Goal: Task Accomplishment & Management: Use online tool/utility

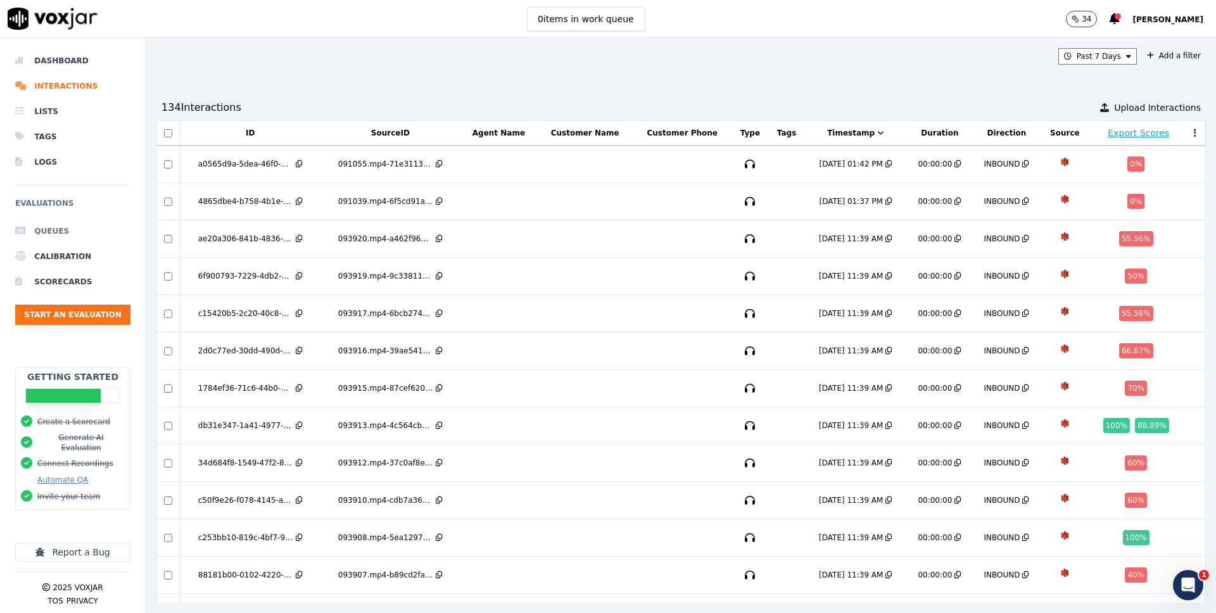
click at [56, 230] on li "Queues" at bounding box center [72, 230] width 115 height 25
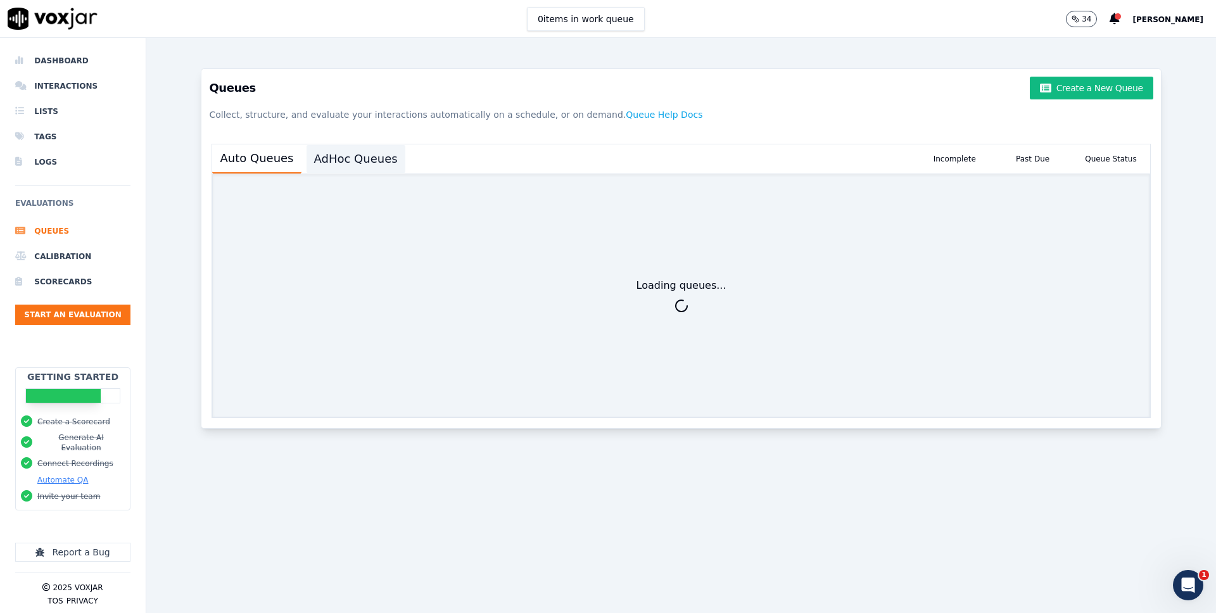
click at [356, 148] on button "AdHoc Queues" at bounding box center [355, 159] width 99 height 28
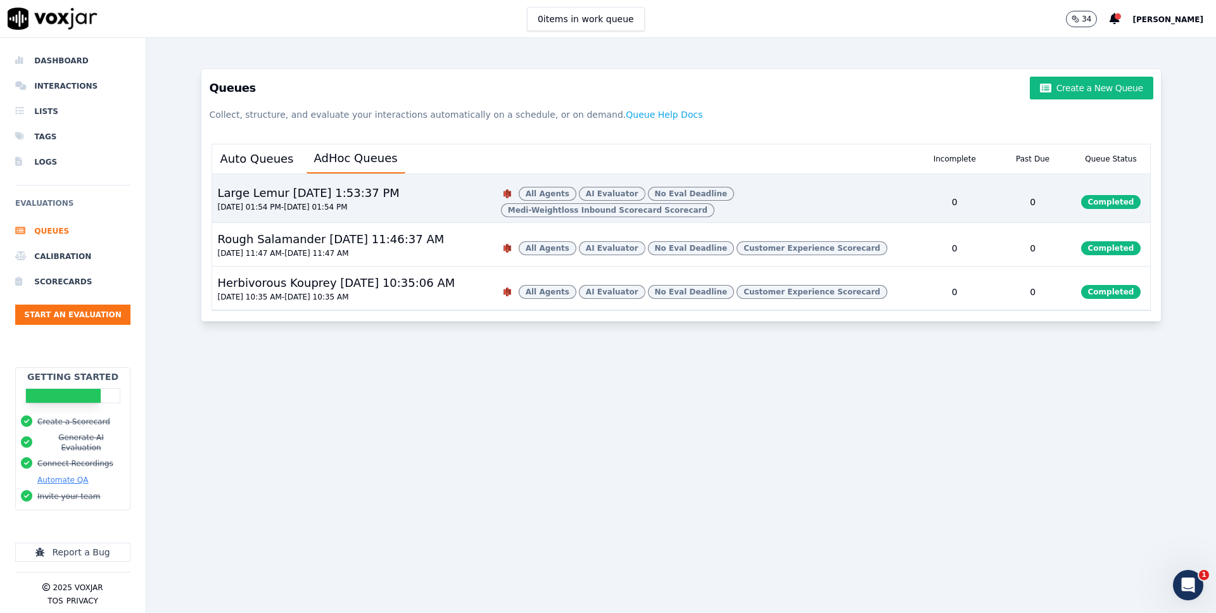
click at [936, 195] on div "0" at bounding box center [954, 202] width 78 height 41
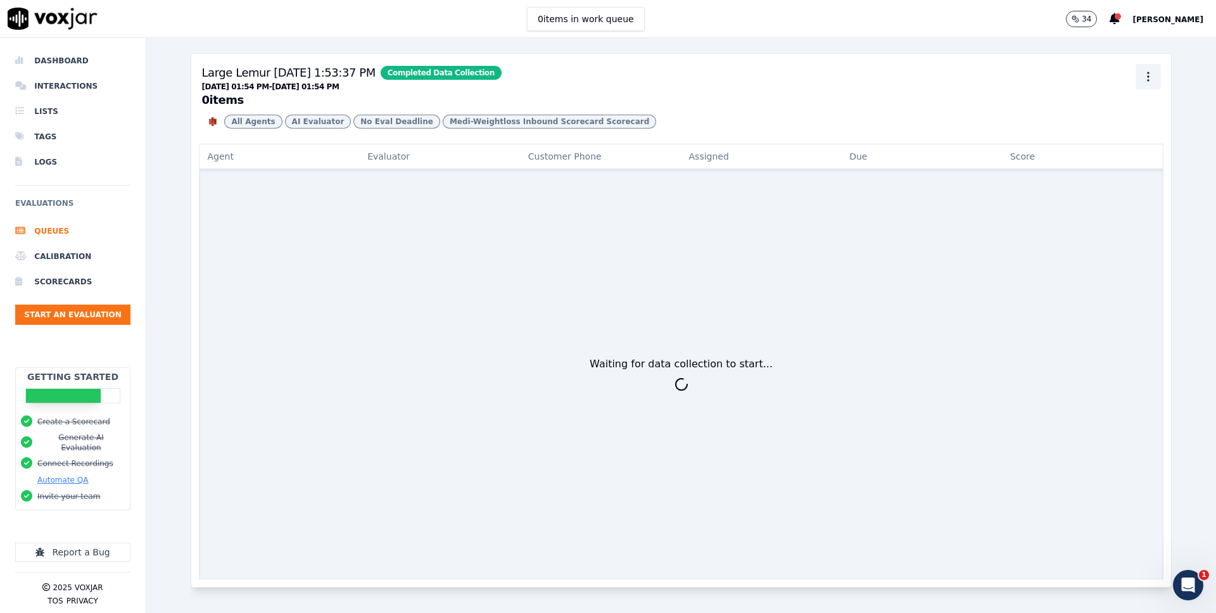
click at [1150, 79] on icon "button" at bounding box center [1148, 76] width 13 height 13
click at [1143, 147] on div "Delete" at bounding box center [1147, 145] width 75 height 20
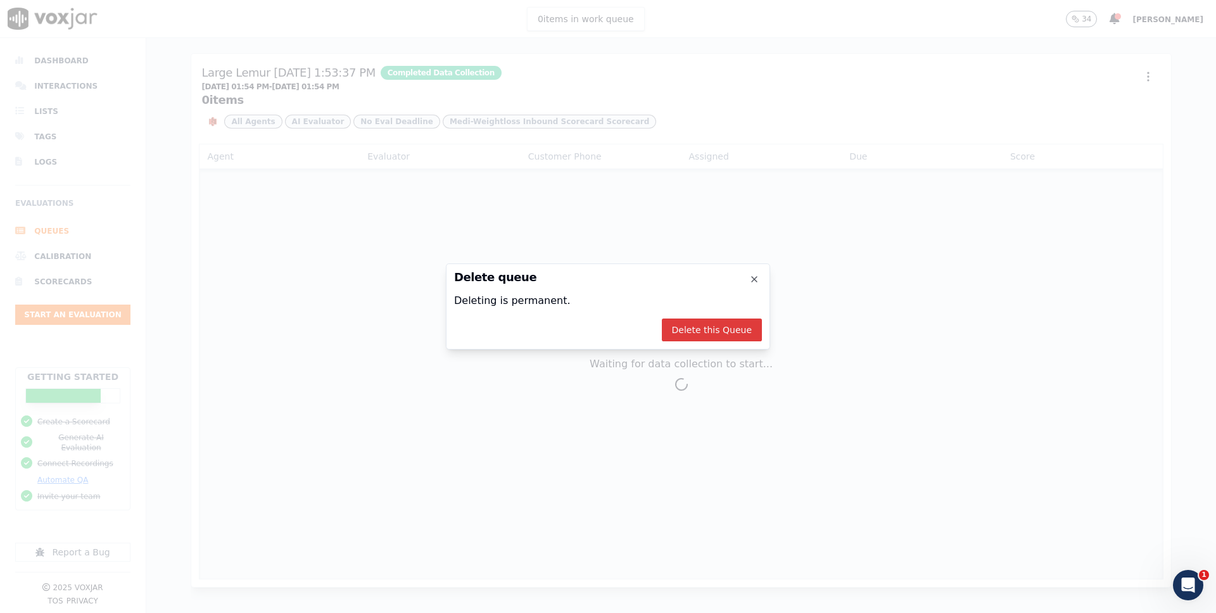
click at [693, 329] on button "Delete this Queue" at bounding box center [712, 329] width 100 height 23
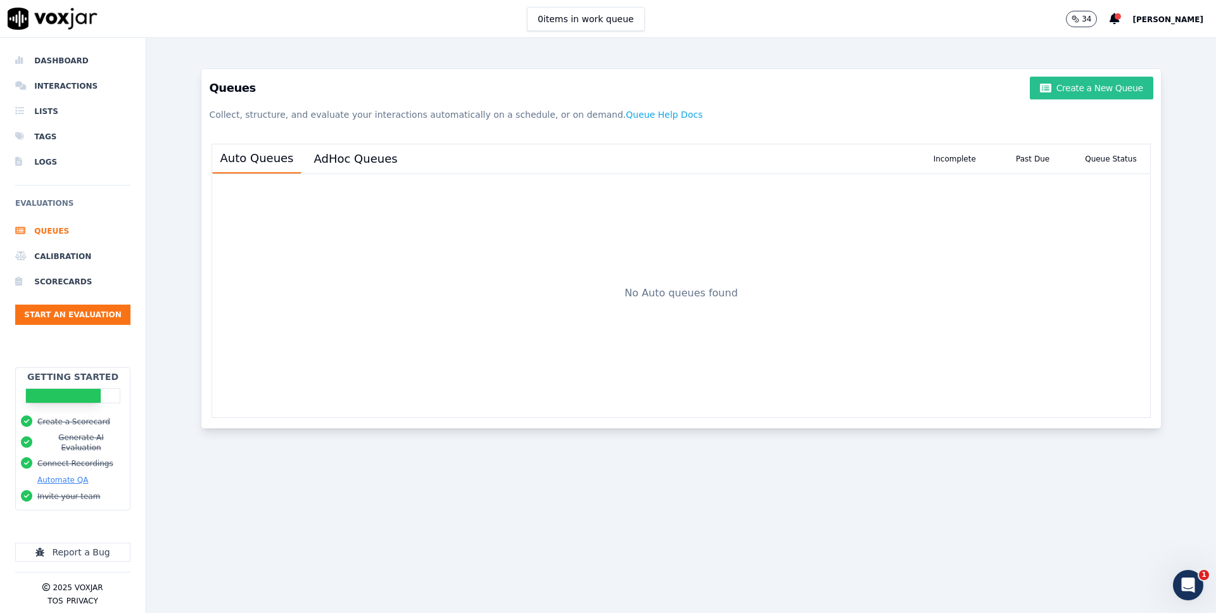
click at [1080, 87] on button "Create a New Queue" at bounding box center [1090, 88] width 123 height 23
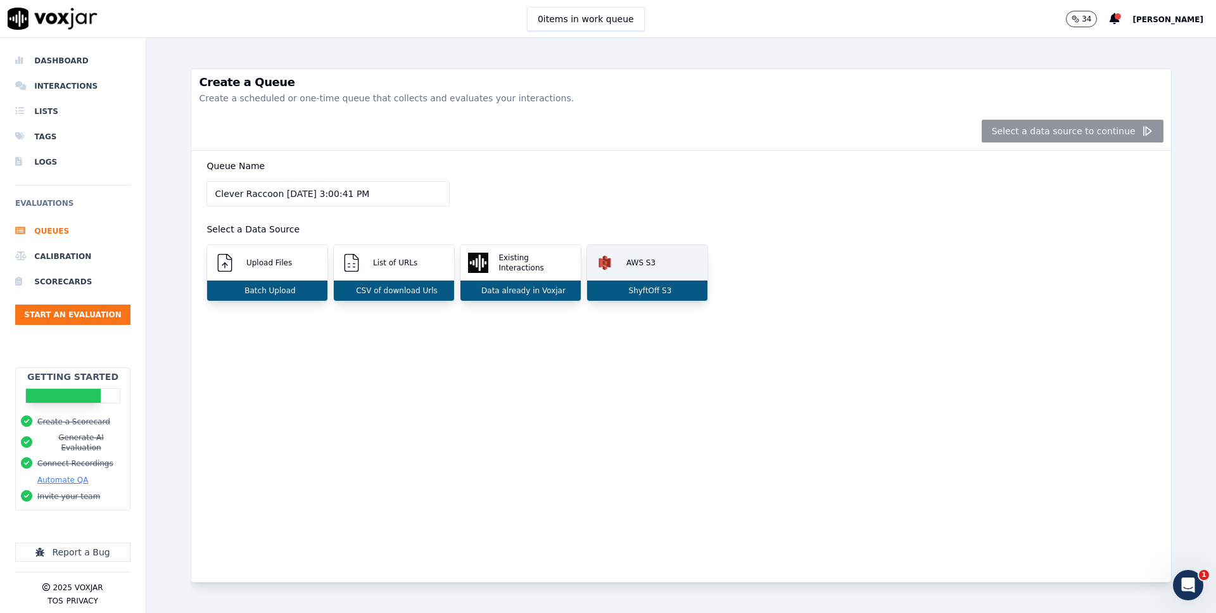
click at [637, 263] on p "AWS S3" at bounding box center [638, 263] width 34 height 10
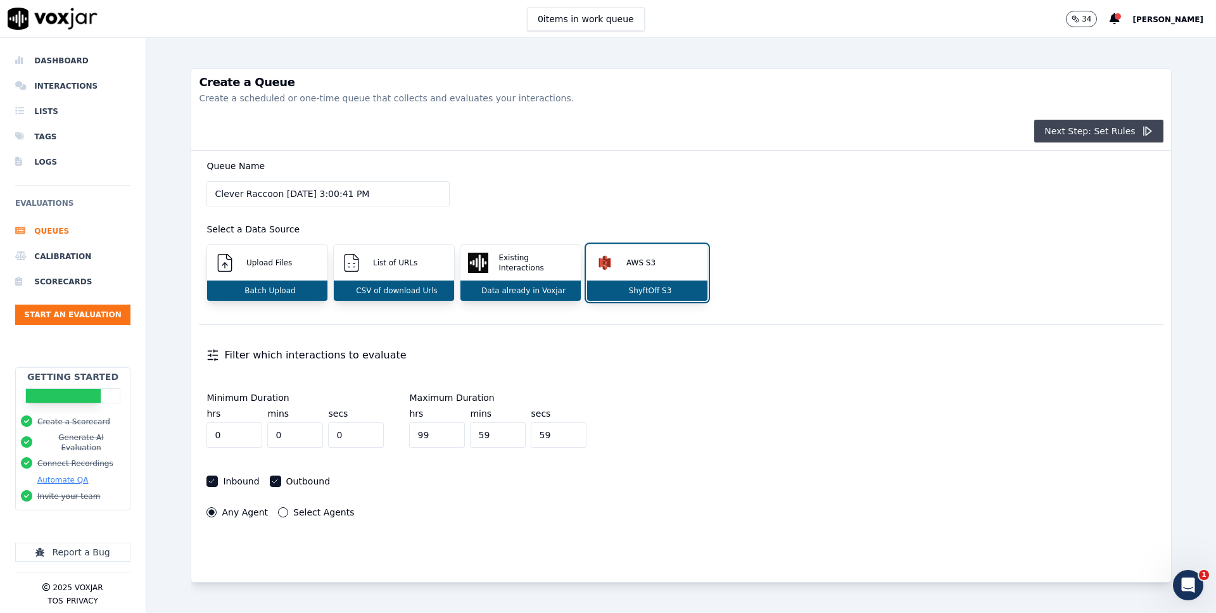
click at [1104, 127] on button "Next Step: Set Rules" at bounding box center [1098, 131] width 129 height 23
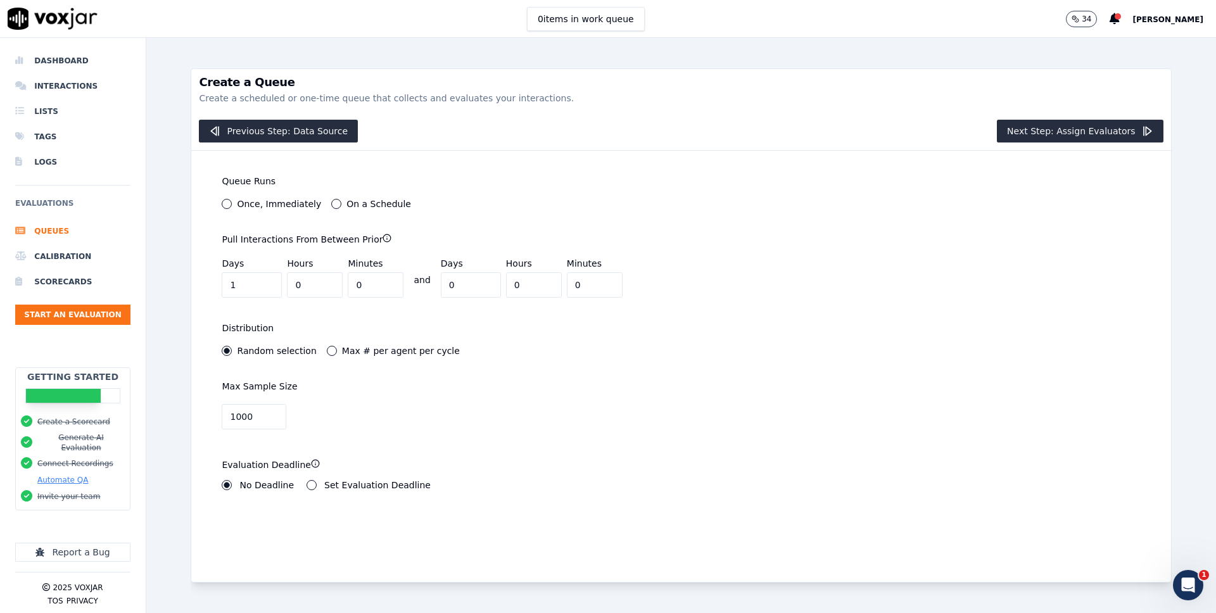
click at [256, 208] on label "Once, Immediately" at bounding box center [279, 203] width 84 height 9
click at [232, 208] on button "Once, Immediately" at bounding box center [227, 204] width 10 height 10
click at [1060, 138] on button "Next Step: Assign Evaluators" at bounding box center [1080, 131] width 167 height 23
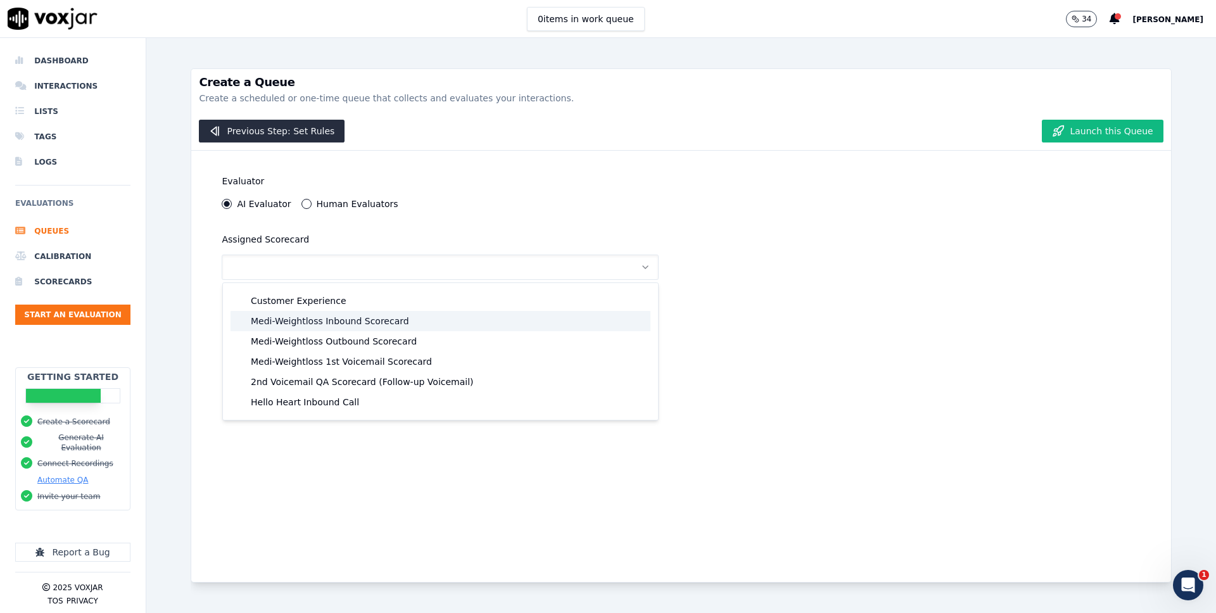
click at [460, 324] on div "Medi-Weightloss Inbound Scorecard" at bounding box center [440, 321] width 420 height 20
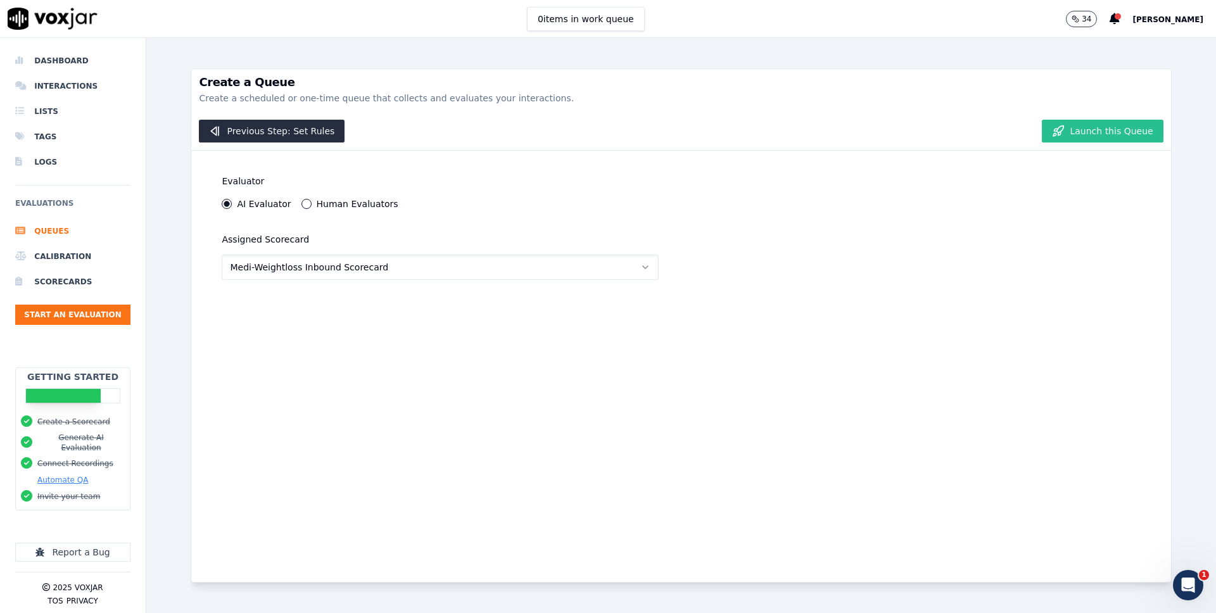
click at [1082, 132] on button "Launch this Queue" at bounding box center [1101, 131] width 121 height 23
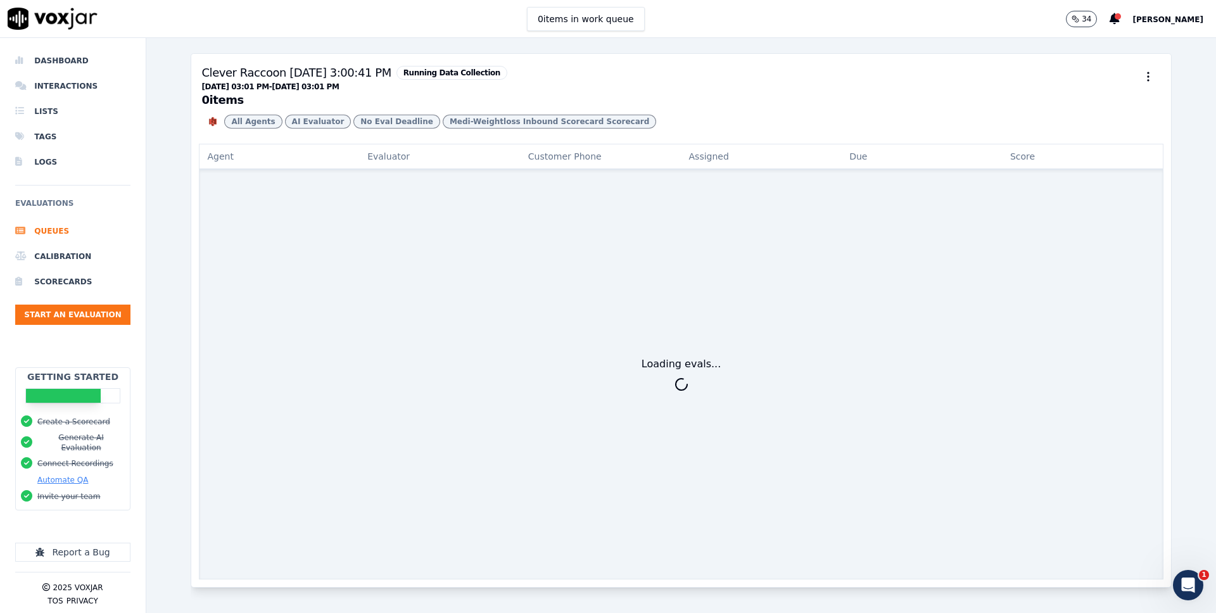
click at [332, 75] on div "Clever Raccoon 9/10/2025, 3:00:41 PM Running Data Collection" at bounding box center [353, 73] width 305 height 18
click at [272, 65] on div "Clever Raccoon 9/10/2025, 3:00:41 PM Running Data Collection" at bounding box center [353, 73] width 305 height 18
click at [275, 70] on div "Clever Raccoon 9/10/2025, 3:00:41 PM Running Data Collection" at bounding box center [353, 73] width 305 height 18
click at [247, 90] on button "09/09/2025 03:01 PM - 09/10/2025 03:01 PM" at bounding box center [269, 87] width 137 height 10
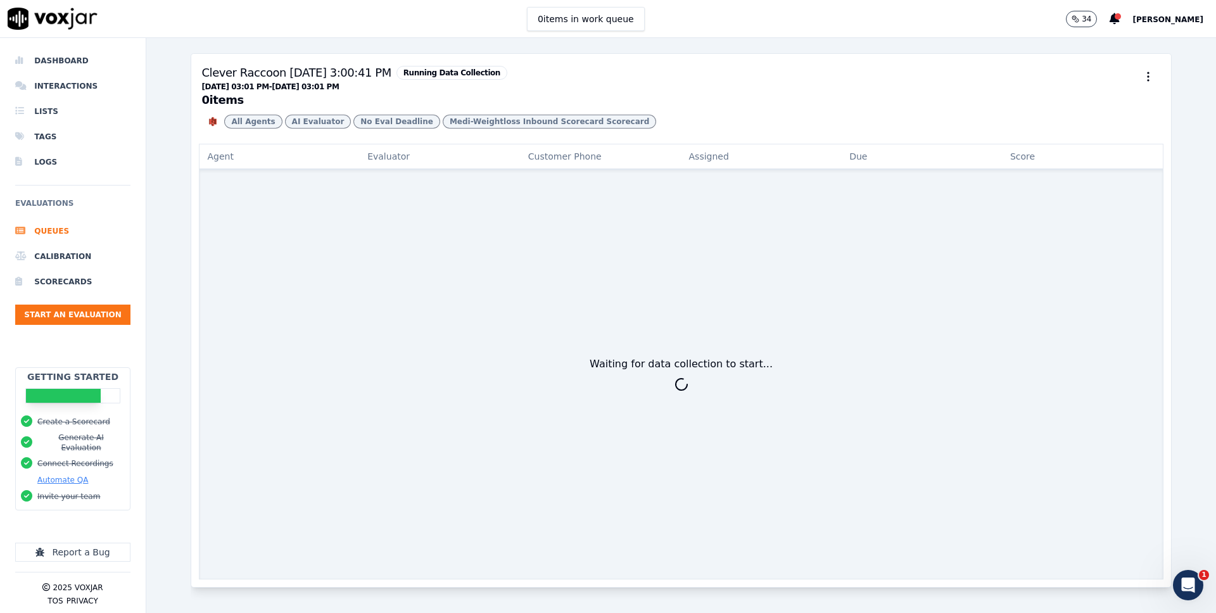
click at [247, 90] on button "09/09/2025 03:01 PM - 09/10/2025 03:01 PM" at bounding box center [269, 87] width 137 height 10
click at [305, 72] on div "Clever Raccoon [DATE] 3:00:41 PM Running Data Collection" at bounding box center [353, 73] width 305 height 18
click at [295, 77] on div "Clever Raccoon [DATE] 3:00:41 PM Running Data Collection" at bounding box center [353, 73] width 305 height 18
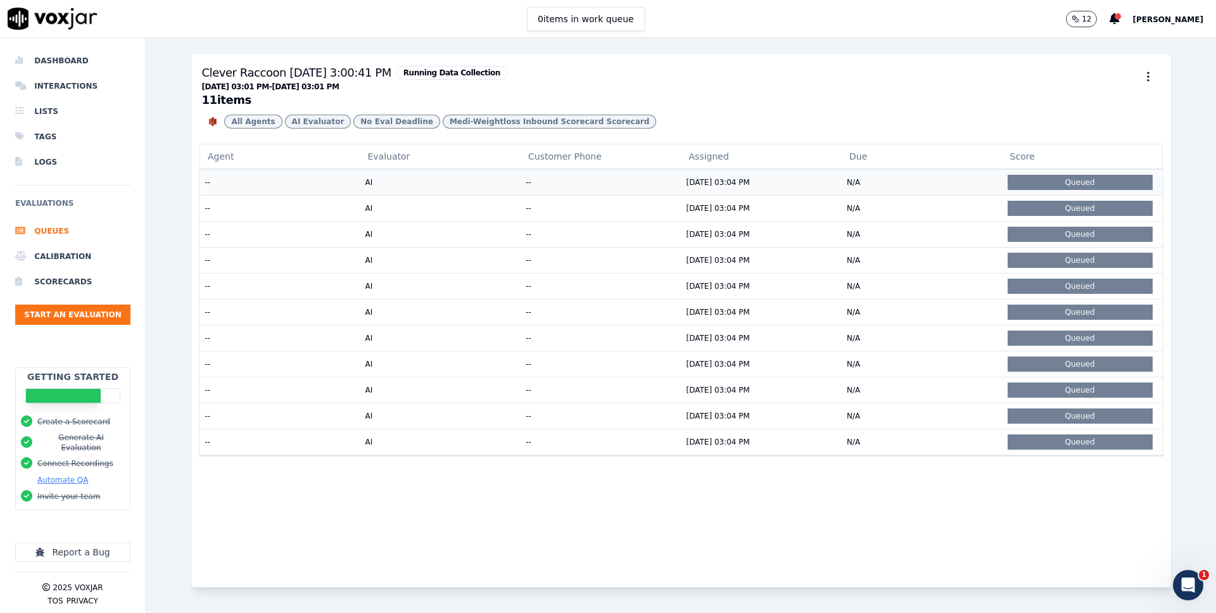
click at [360, 191] on td "AI" at bounding box center [440, 182] width 161 height 26
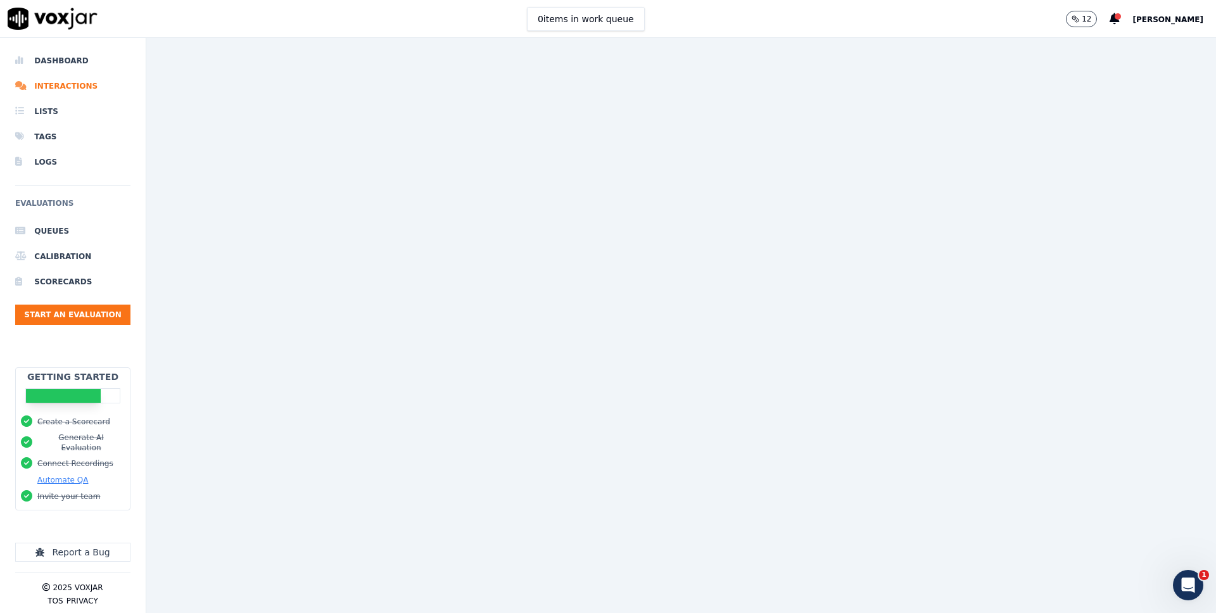
click at [359, 191] on div at bounding box center [680, 325] width 1069 height 575
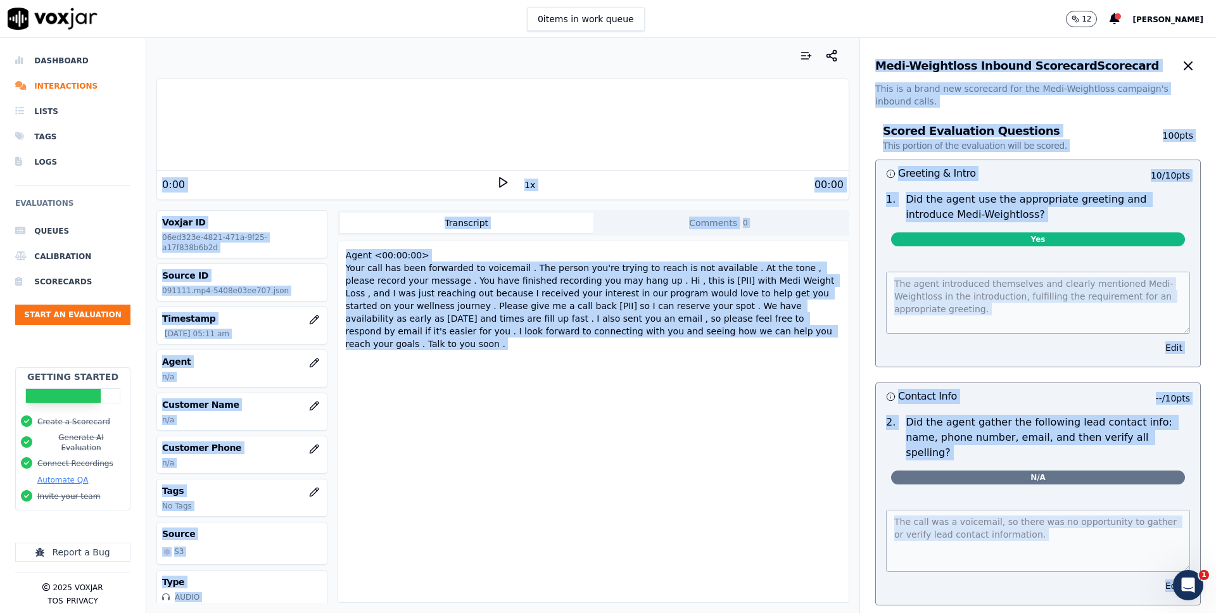
click at [361, 177] on div "0:00" at bounding box center [329, 184] width 334 height 15
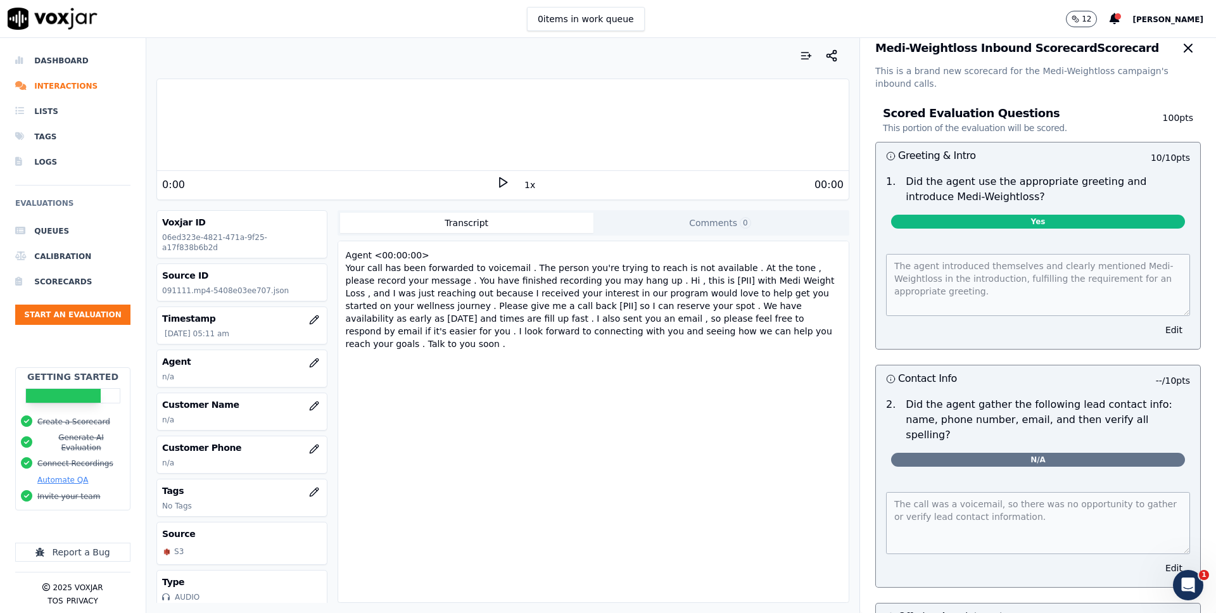
scroll to position [18, 0]
click at [209, 55] on div at bounding box center [502, 55] width 693 height 25
click at [277, 46] on div at bounding box center [502, 55] width 693 height 25
click at [584, 51] on div at bounding box center [502, 55] width 693 height 25
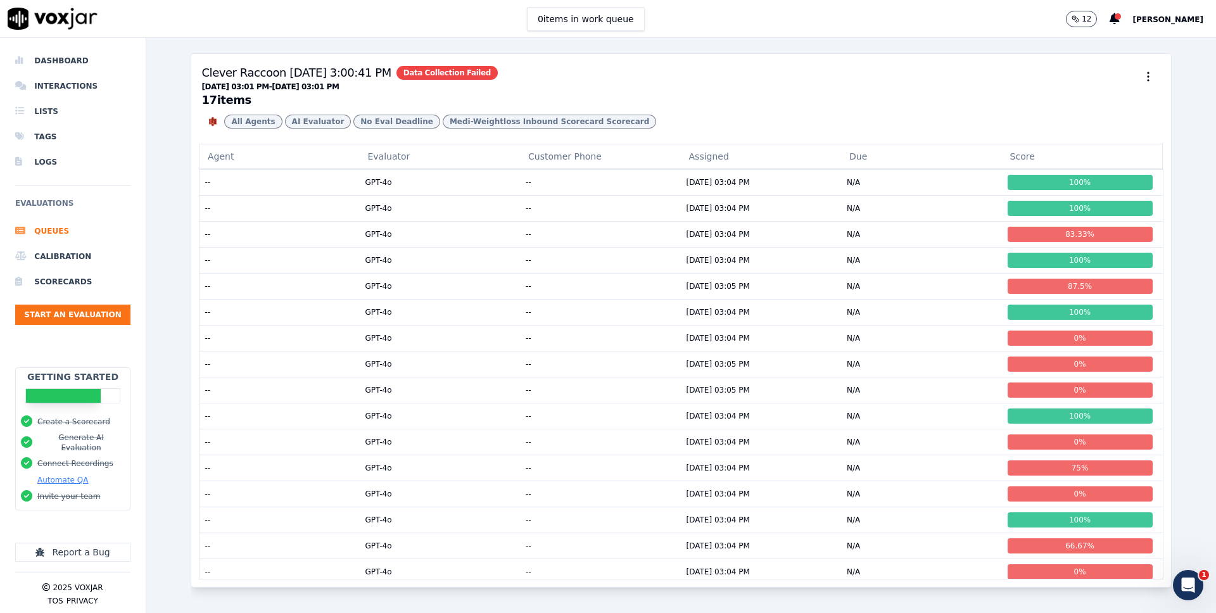
click at [446, 77] on span "Data Collection Failed" at bounding box center [446, 73] width 101 height 14
click at [472, 79] on span "Data Collection Failed" at bounding box center [446, 73] width 101 height 14
click at [455, 64] on div "Clever Raccoon [DATE] 3:00:41 PM Data Collection Failed" at bounding box center [349, 73] width 296 height 18
click at [407, 65] on div "Clever Raccoon [DATE] 3:00:41 PM Data Collection Failed" at bounding box center [349, 73] width 296 height 18
click at [422, 70] on span "Data Collection Failed" at bounding box center [446, 73] width 101 height 14
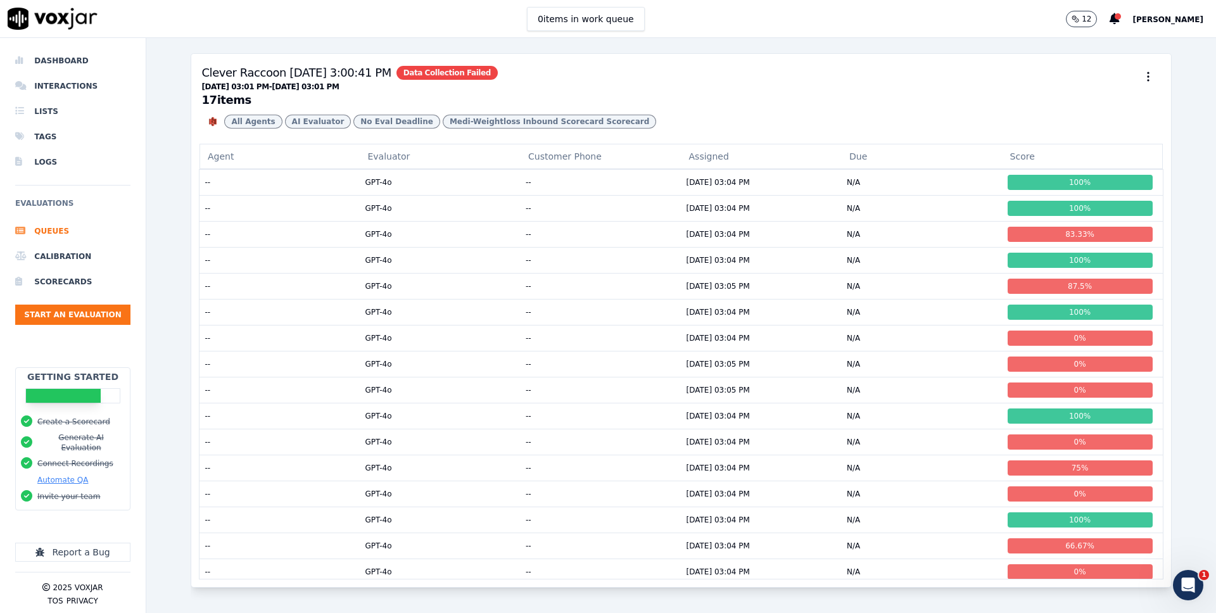
click at [422, 70] on span "Data Collection Failed" at bounding box center [446, 73] width 101 height 14
click at [388, 101] on div "17 item s" at bounding box center [349, 99] width 296 height 11
click at [225, 104] on div "17 item s" at bounding box center [349, 99] width 296 height 11
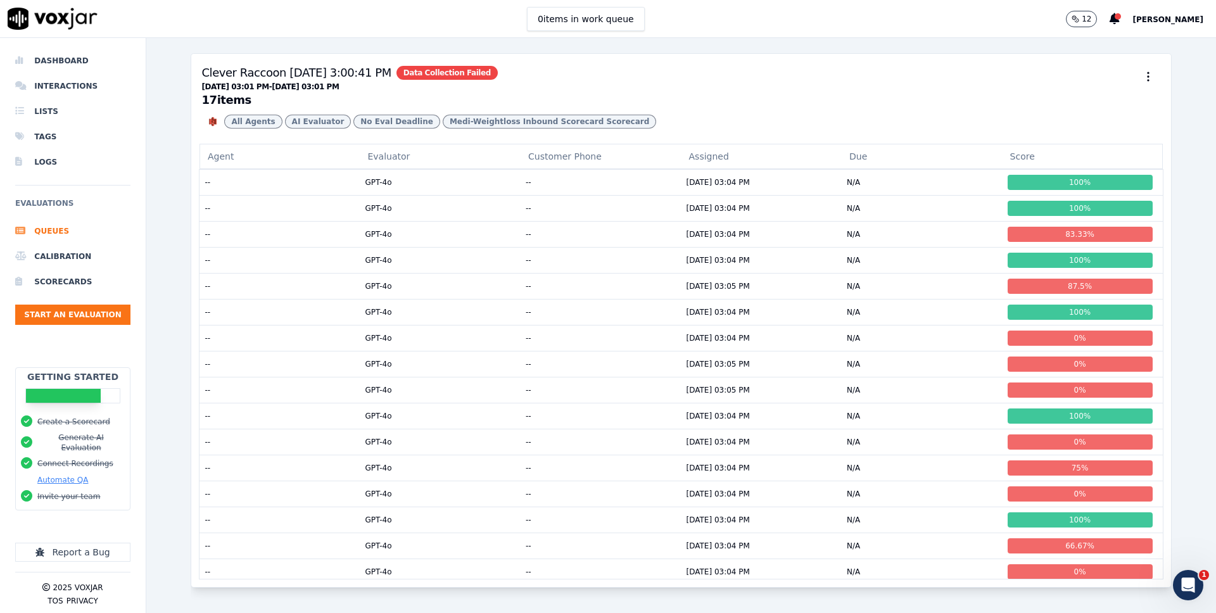
click at [419, 73] on span "Data Collection Failed" at bounding box center [446, 73] width 101 height 14
click at [57, 227] on li "Queues" at bounding box center [72, 230] width 115 height 25
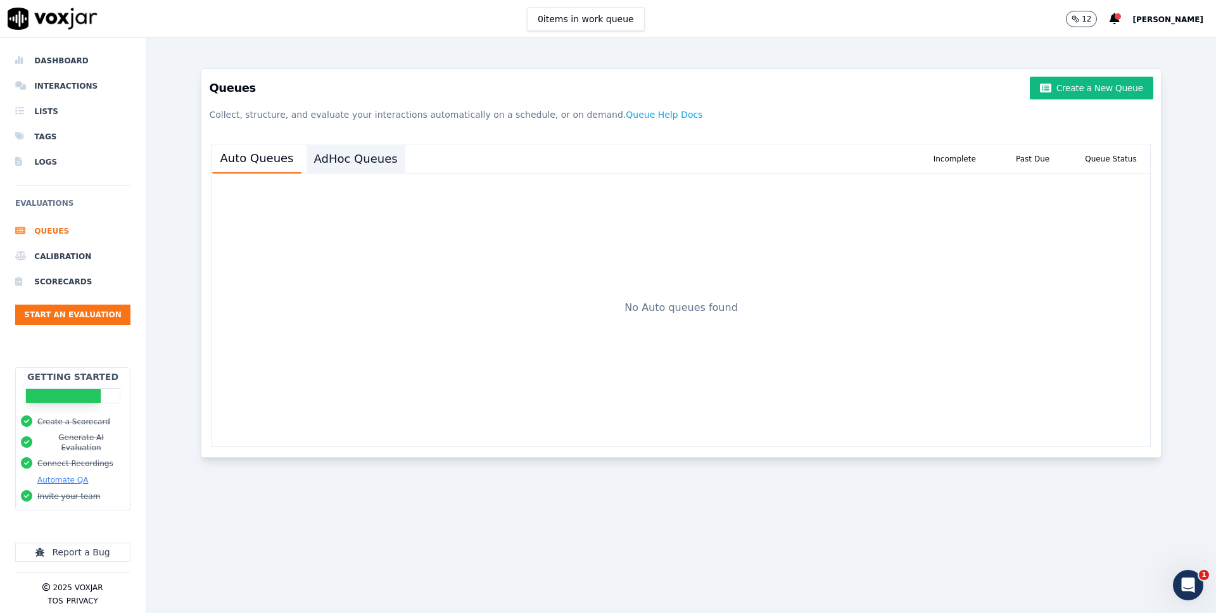
click at [350, 154] on button "AdHoc Queues" at bounding box center [355, 159] width 99 height 28
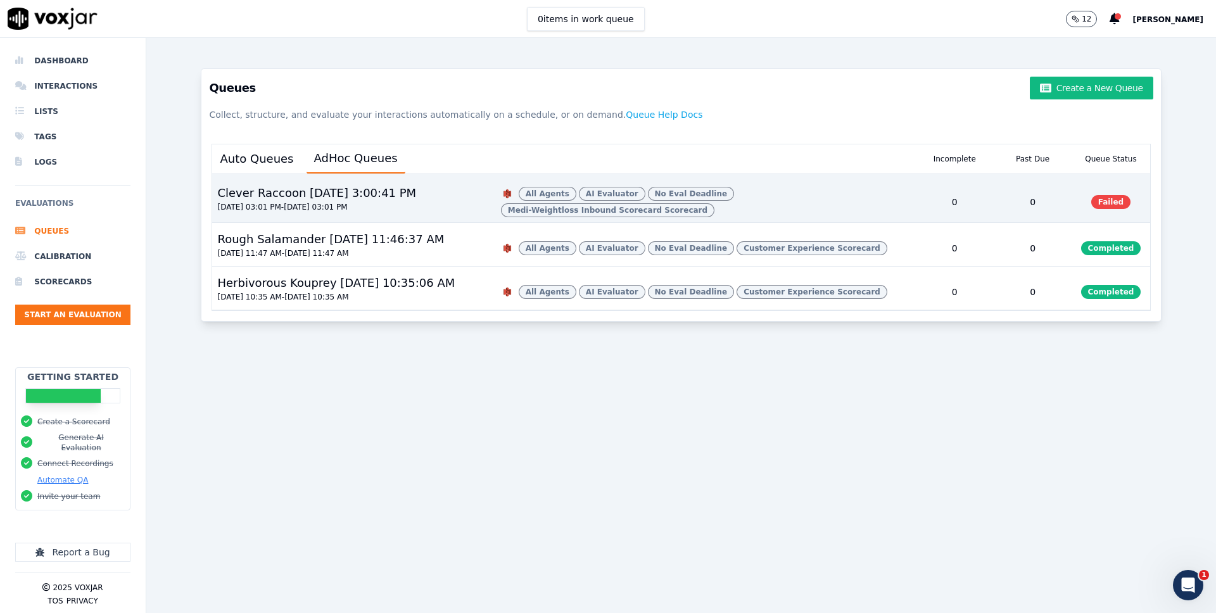
click at [371, 175] on button "Clever Raccoon [DATE] 3:00:41 PM [DATE] 03:01 PM - [DATE] 03:01 PM All Agents A…" at bounding box center [680, 198] width 937 height 49
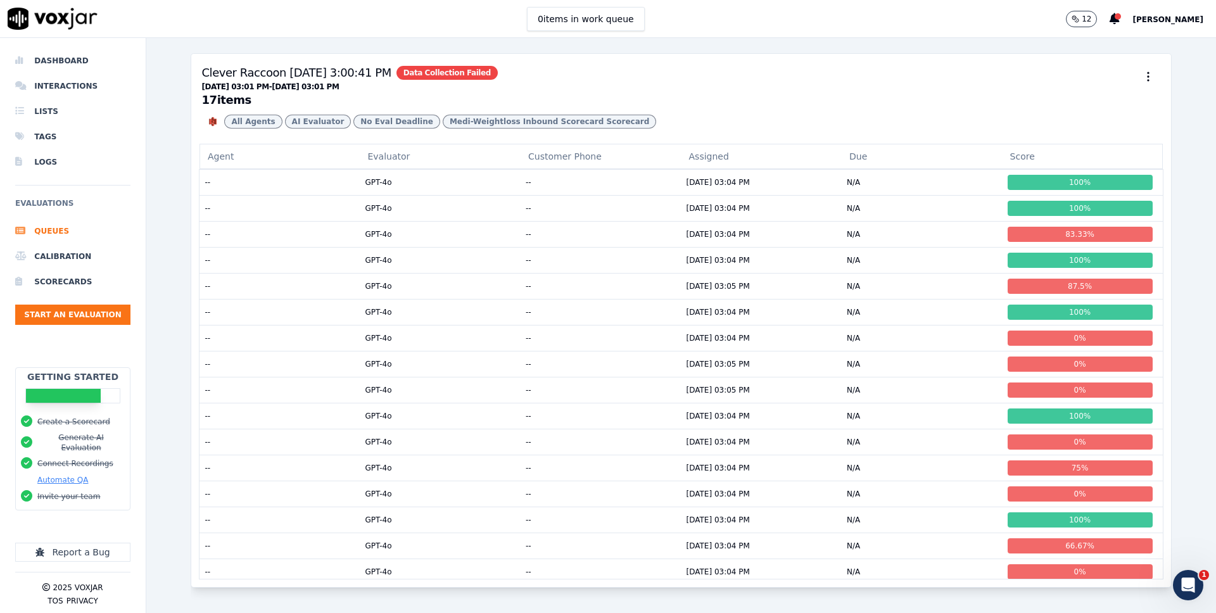
scroll to position [33, 0]
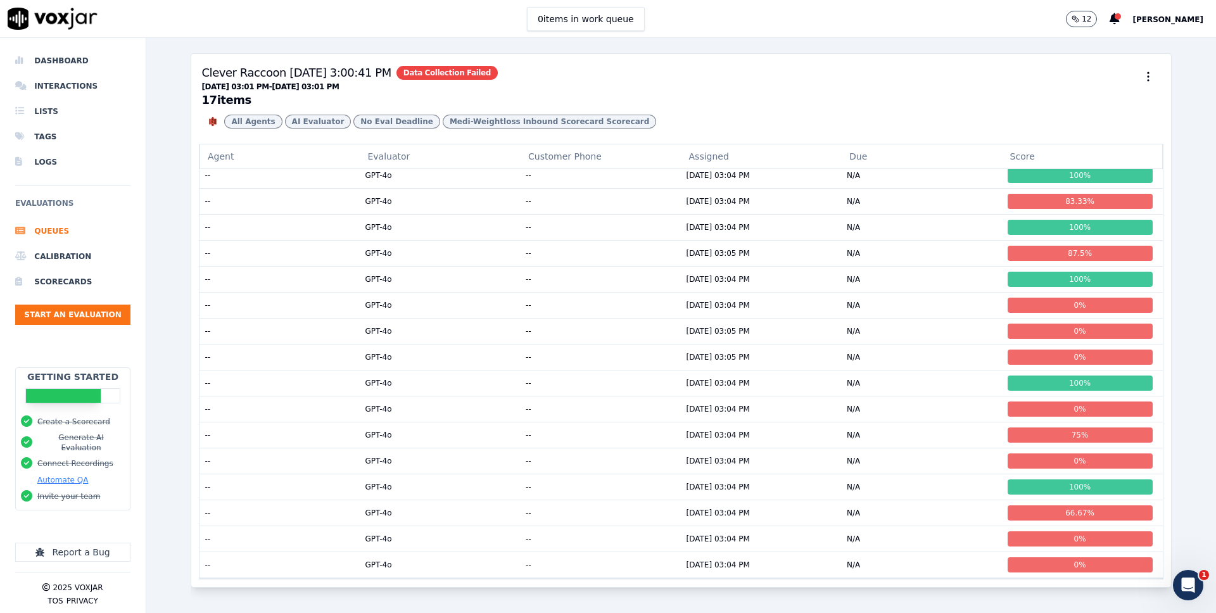
click at [377, 76] on div "Clever Raccoon [DATE] 3:00:41 PM Data Collection Failed" at bounding box center [349, 73] width 296 height 18
click at [457, 111] on div "All Agents AI Evaluator No Eval Deadline Medi-Weightloss Inbound Scorecard Scor…" at bounding box center [680, 122] width 959 height 24
click at [394, 116] on span "No Eval Deadline" at bounding box center [396, 122] width 87 height 14
click at [311, 120] on span "AI Evaluator" at bounding box center [318, 122] width 66 height 14
click at [249, 122] on span "All Agents" at bounding box center [253, 122] width 58 height 14
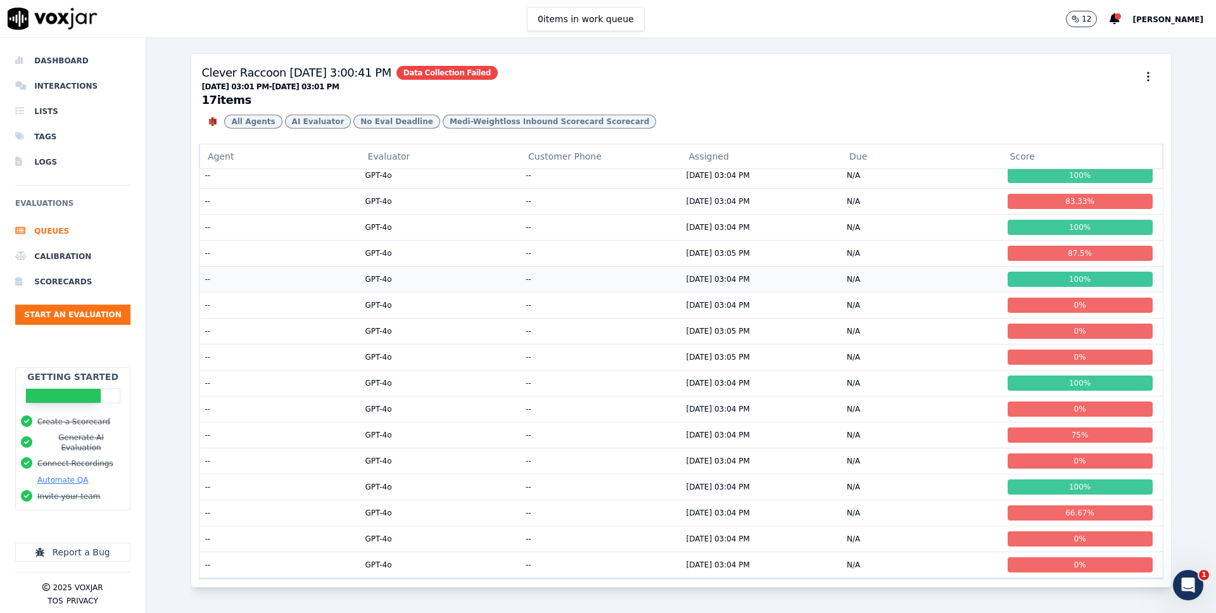
scroll to position [0, 0]
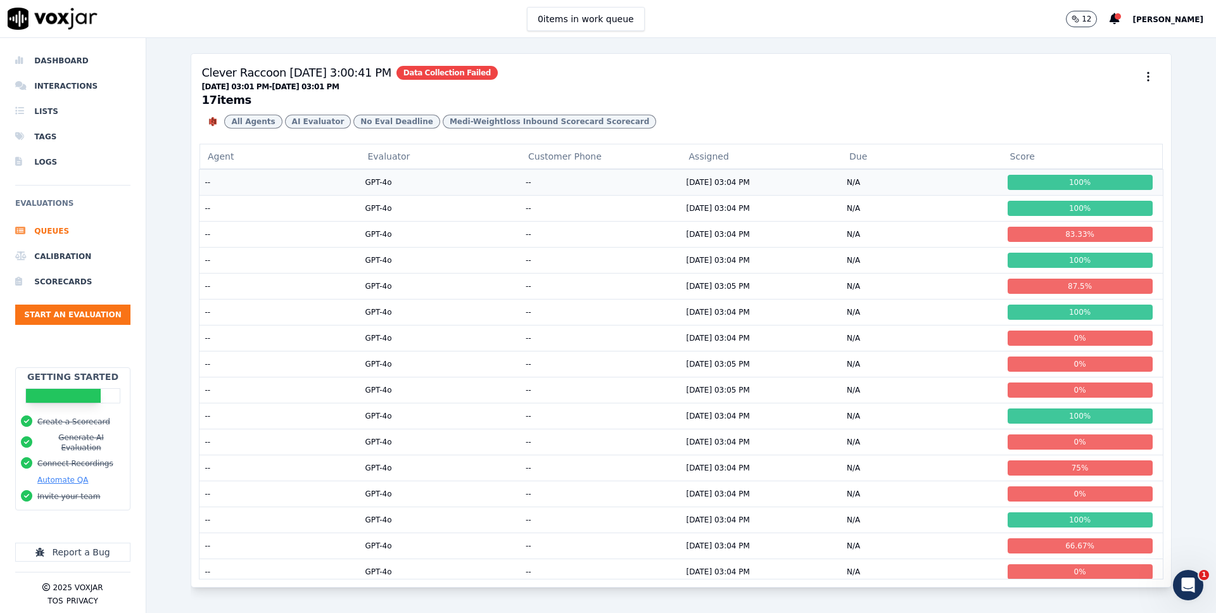
click at [311, 179] on td "--" at bounding box center [279, 182] width 161 height 26
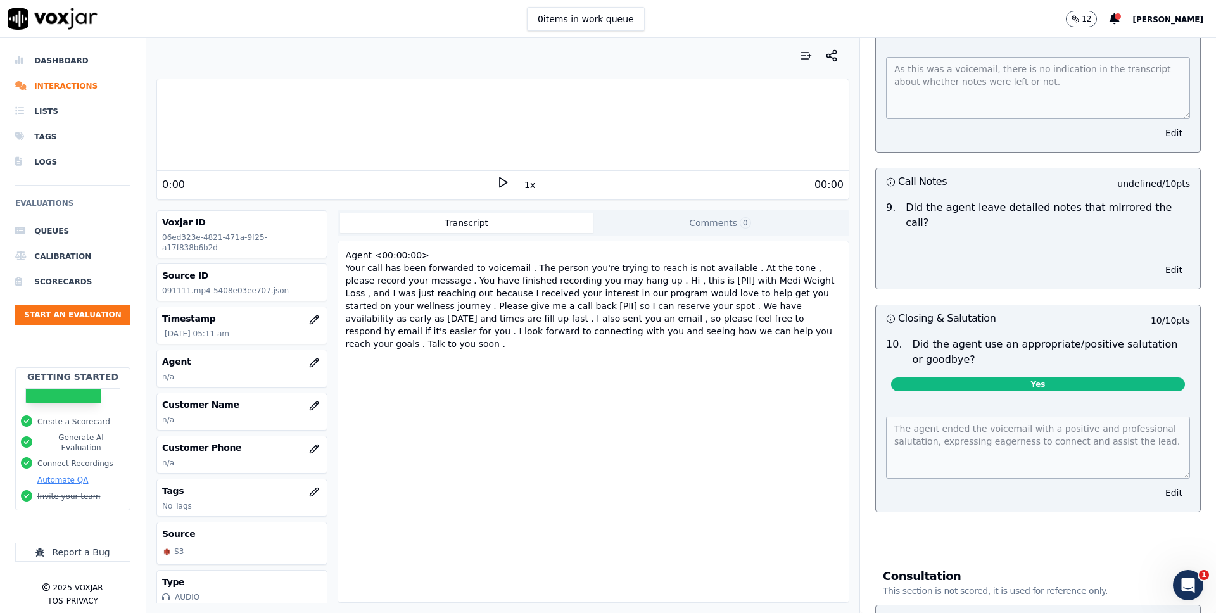
scroll to position [1807, 0]
click at [976, 244] on div "Edit" at bounding box center [1038, 265] width 324 height 43
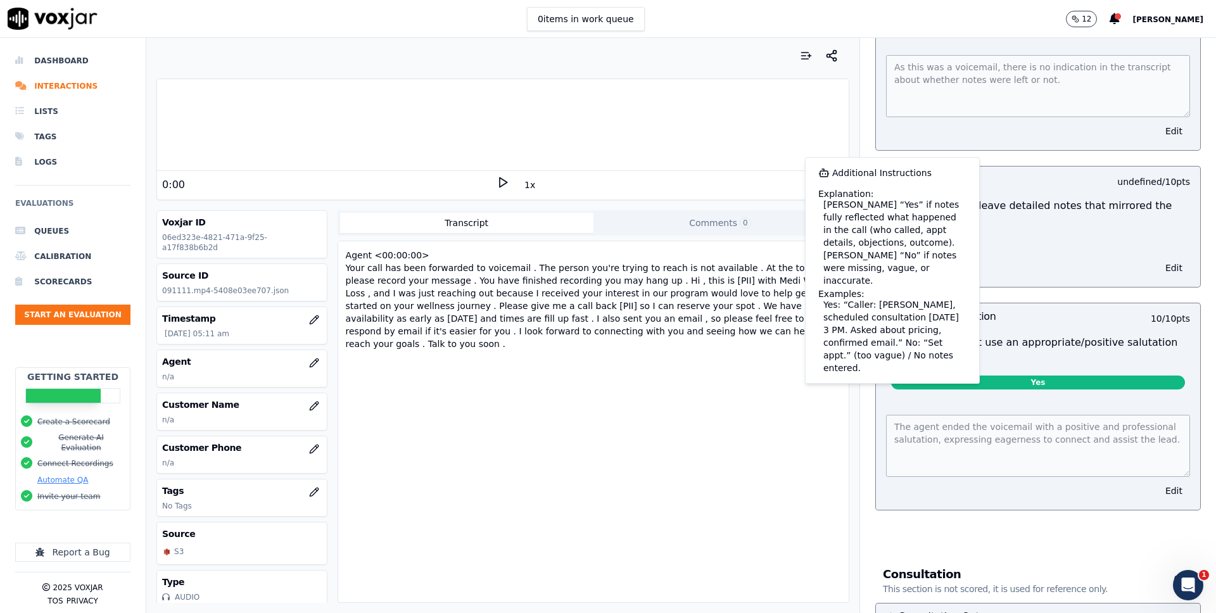
click at [893, 175] on icon "button" at bounding box center [890, 179] width 9 height 9
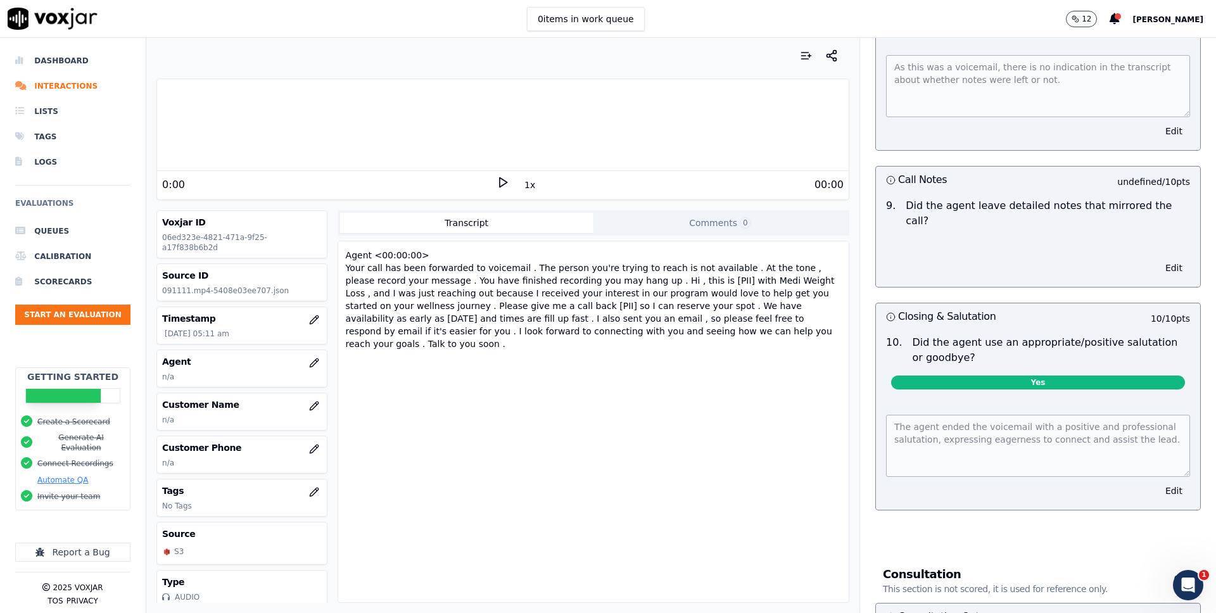
click at [888, 175] on icon "button" at bounding box center [890, 179] width 9 height 9
click at [921, 172] on h3 "Call Notes" at bounding box center [962, 180] width 152 height 16
click at [929, 193] on div "9 . Did the agent leave detailed notes that mirrored the call?" at bounding box center [1038, 218] width 324 height 51
click at [936, 198] on p "Did the agent leave detailed notes that mirrored the call?" at bounding box center [1047, 213] width 284 height 30
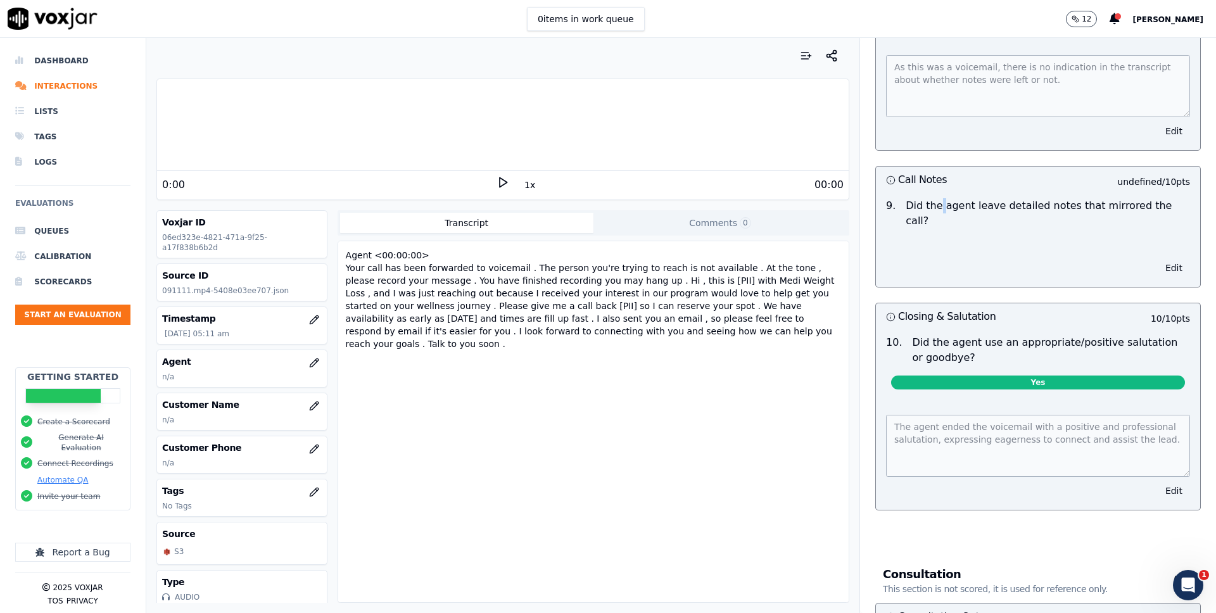
click at [936, 198] on p "Did the agent leave detailed notes that mirrored the call?" at bounding box center [1047, 213] width 284 height 30
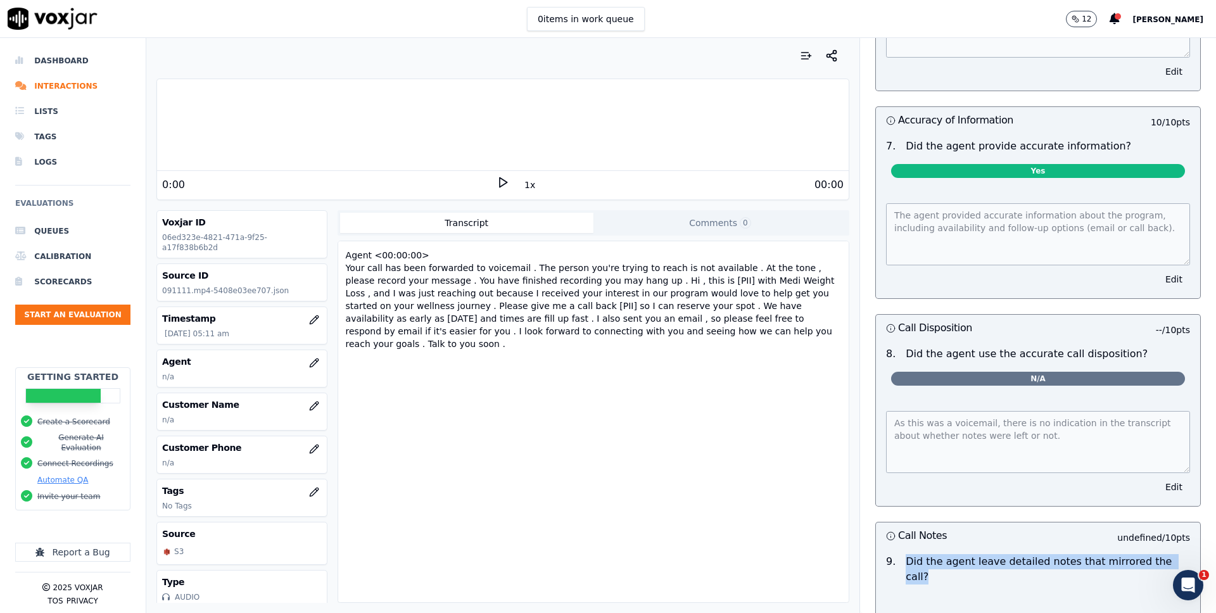
scroll to position [1446, 0]
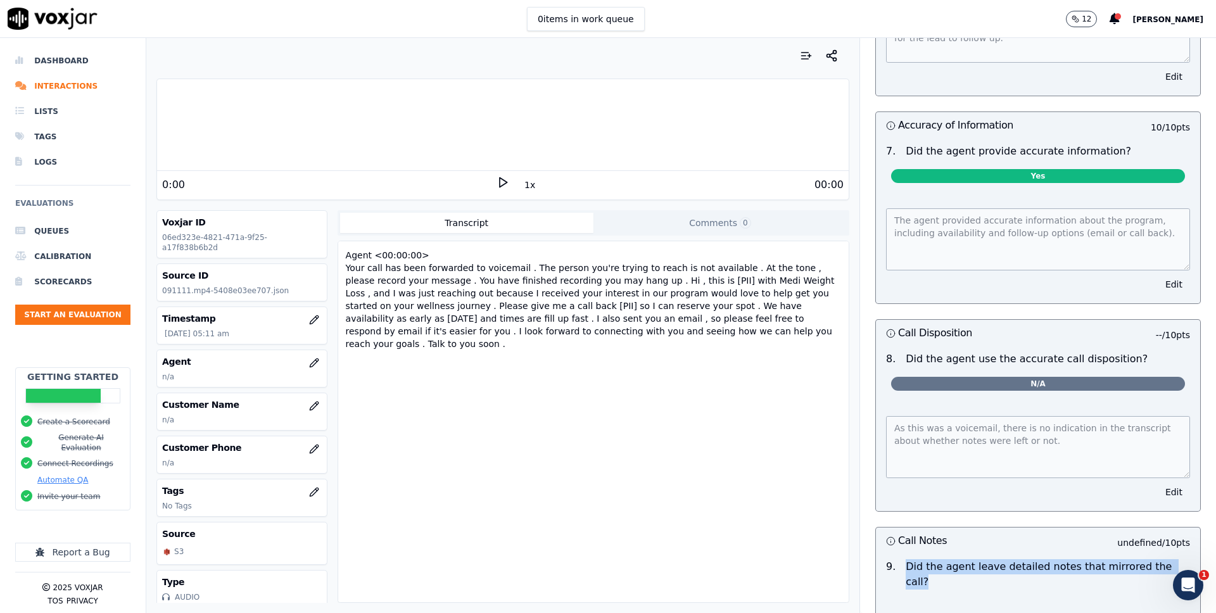
click at [1005, 351] on p "Did the agent use the accurate call disposition?" at bounding box center [1026, 358] width 242 height 15
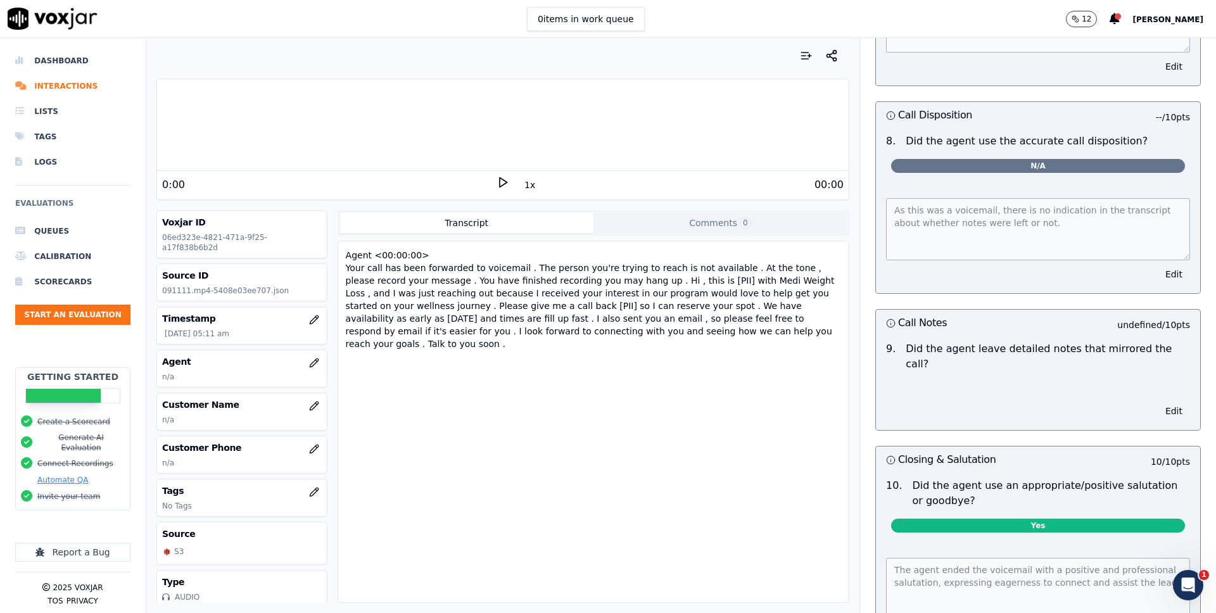
scroll to position [1656, 0]
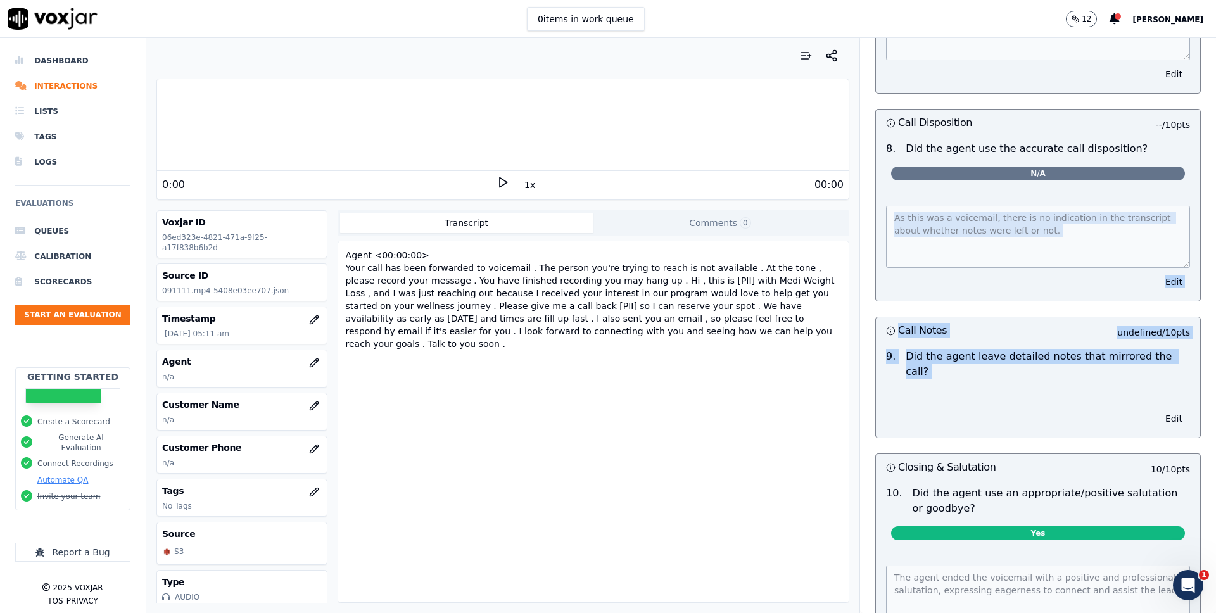
click at [977, 115] on h3 "Call Disposition" at bounding box center [962, 123] width 152 height 16
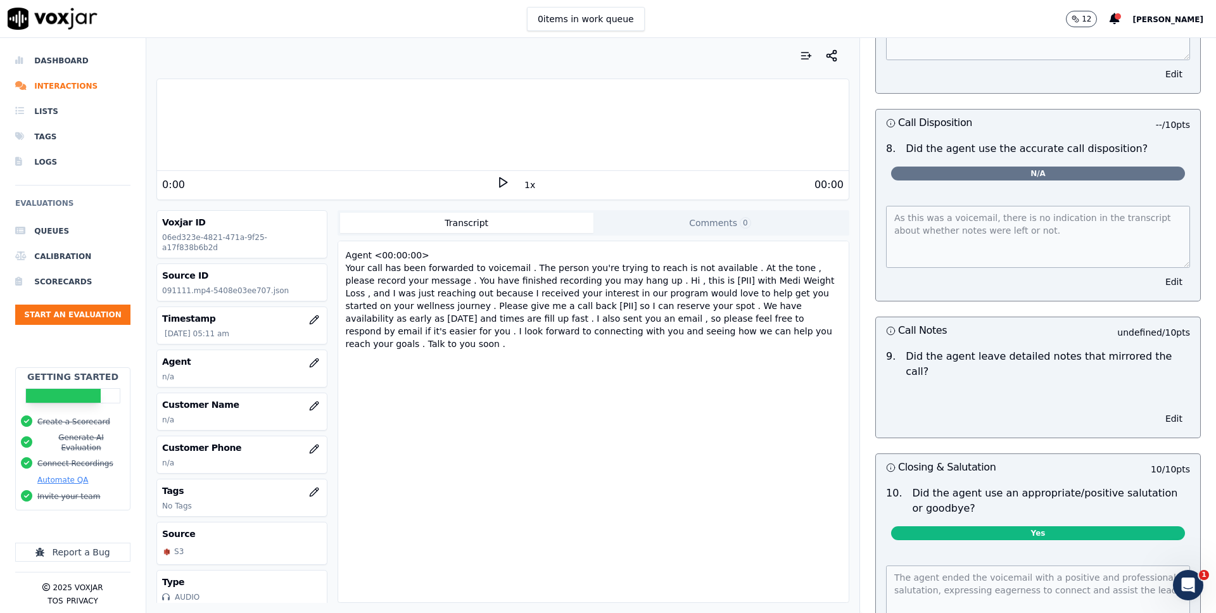
drag, startPoint x: 943, startPoint y: 121, endPoint x: 1100, endPoint y: 121, distance: 157.6
click at [1100, 141] on p "Did the agent use the accurate call disposition?" at bounding box center [1026, 148] width 242 height 15
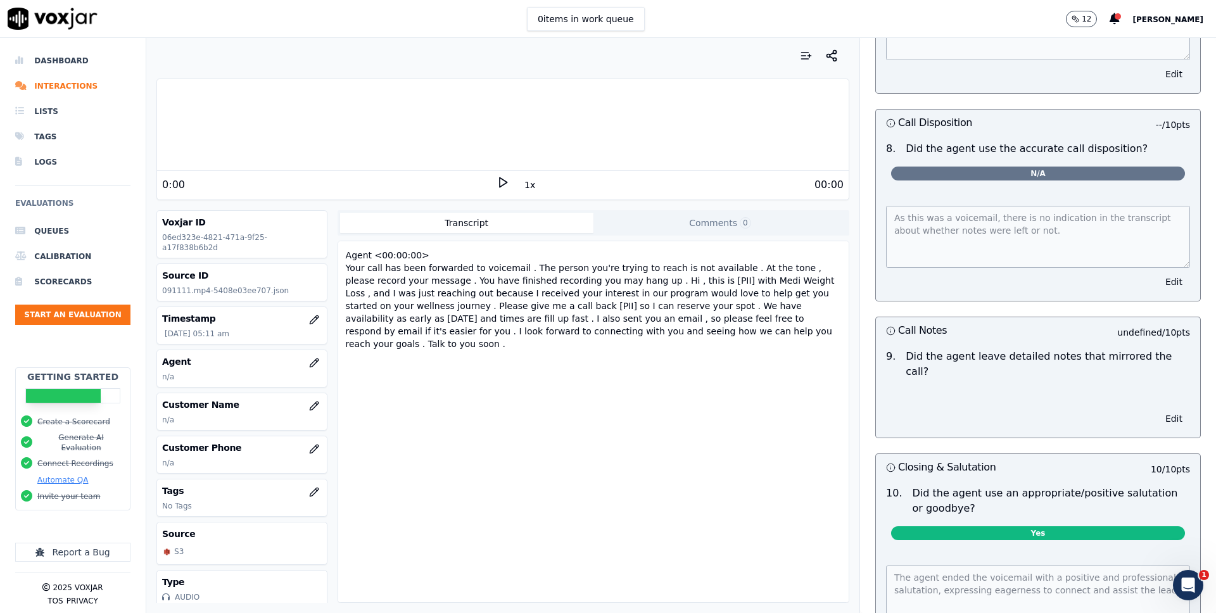
click at [972, 349] on p "Did the agent leave detailed notes that mirrored the call?" at bounding box center [1047, 364] width 284 height 30
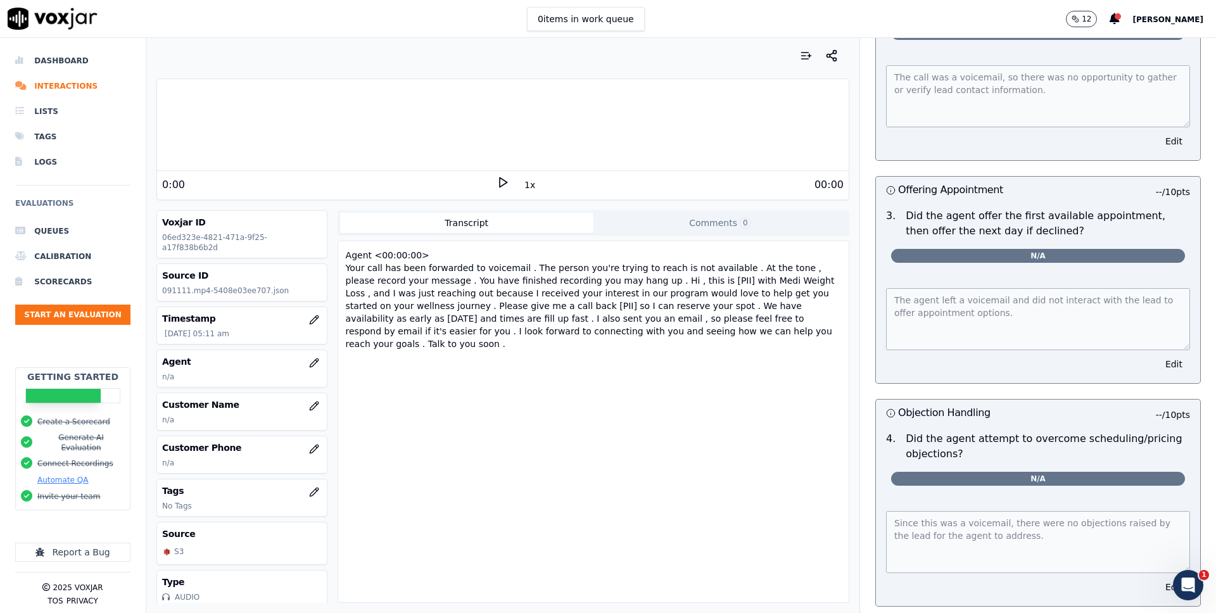
scroll to position [440, 0]
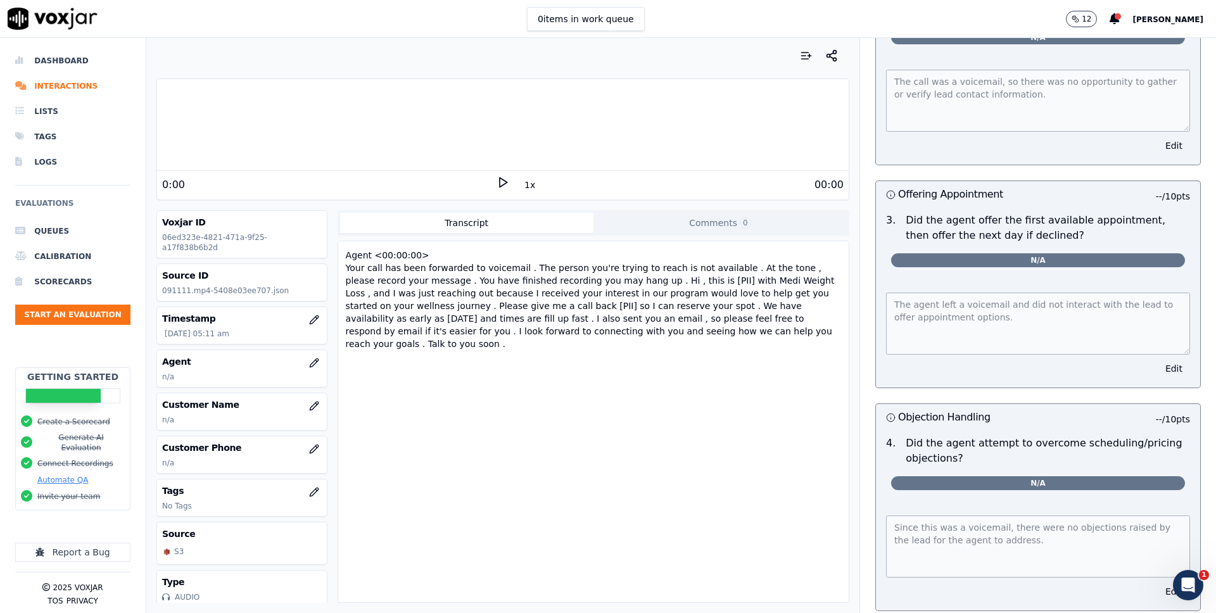
click at [574, 355] on div "Agent <00:00:00> Your call has been forwarded to voicemail . The person you're …" at bounding box center [593, 421] width 510 height 361
click at [64, 82] on li "Interactions" at bounding box center [72, 85] width 115 height 25
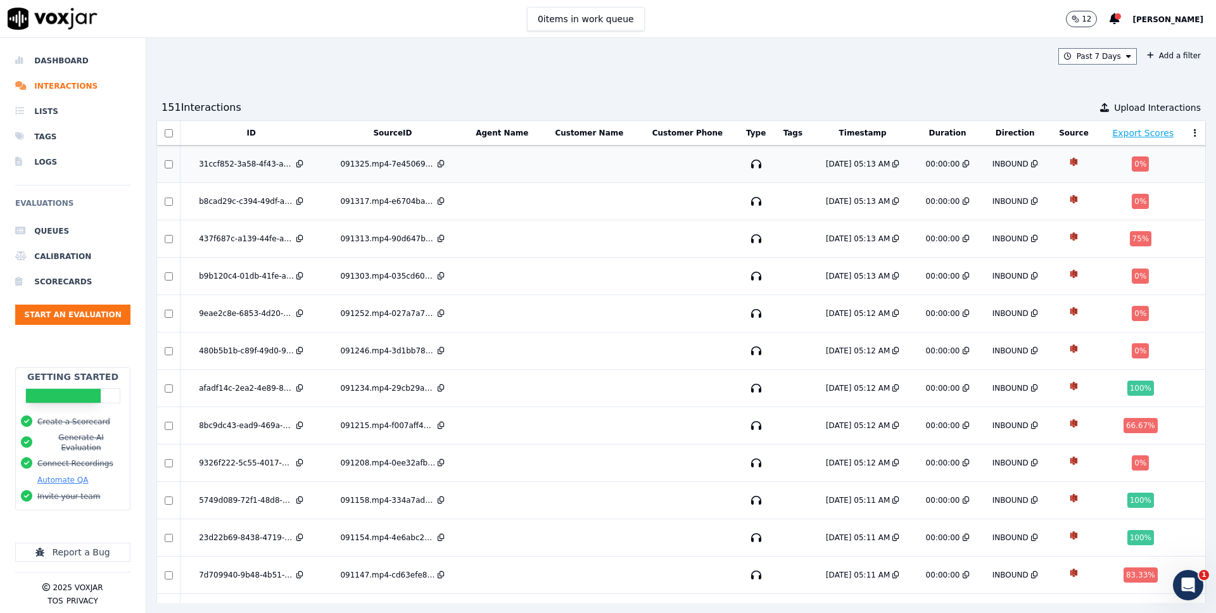
click at [261, 174] on td "31ccf852-3a58-4f43-ab92-503f6273c51f" at bounding box center [251, 164] width 142 height 37
click at [384, 97] on div "151 Interaction s Upload Interactions" at bounding box center [680, 107] width 1049 height 25
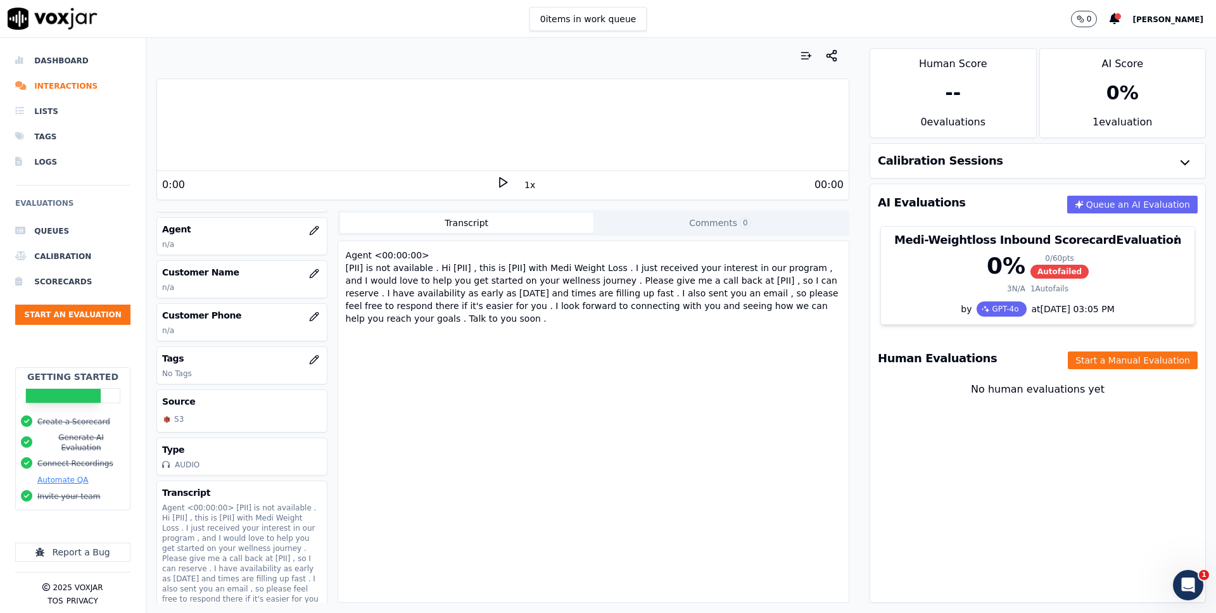
scroll to position [149, 0]
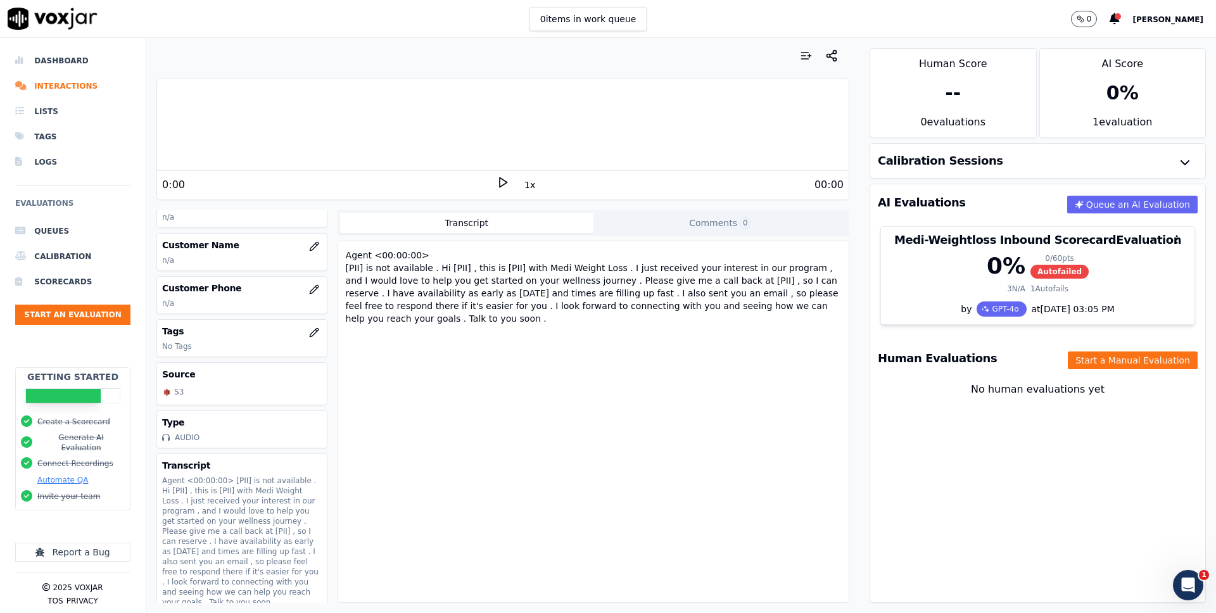
click at [215, 316] on div "Voxjar ID 31ccf852-3a58-4f43-ab92-503f6273c51f Source ID 091325.mp4-7e45069f853…" at bounding box center [241, 406] width 170 height 393
